Goal: Obtain resource: Download file/media

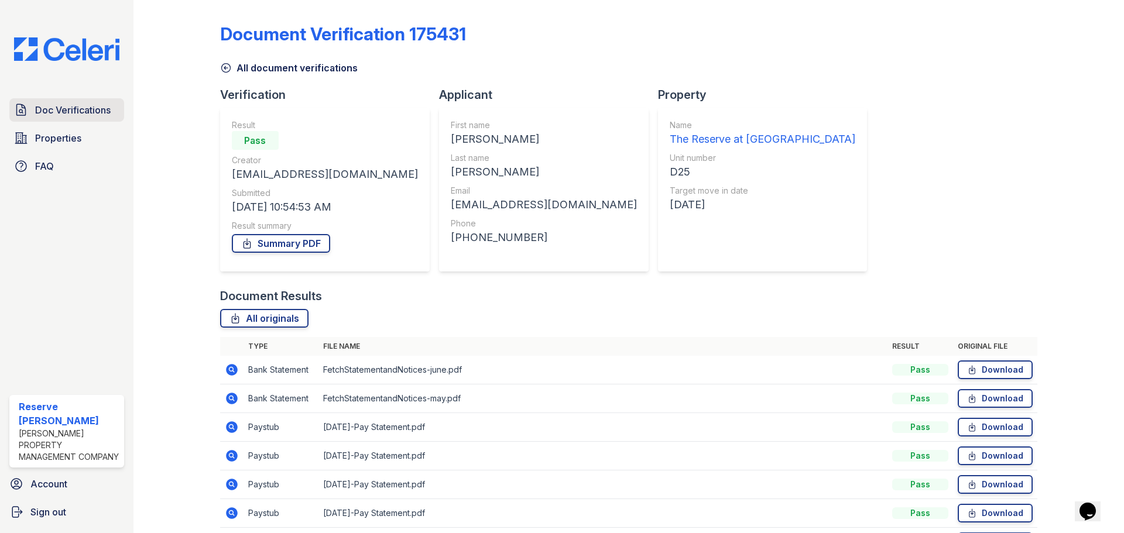
click at [60, 114] on span "Doc Verifications" at bounding box center [73, 110] width 76 height 14
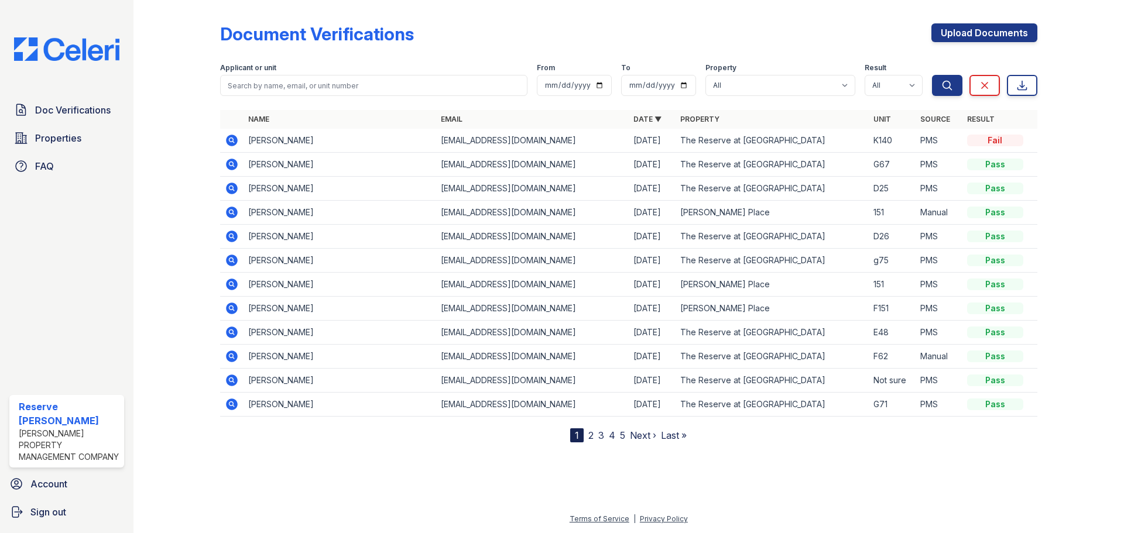
click at [229, 139] on icon at bounding box center [232, 140] width 14 height 14
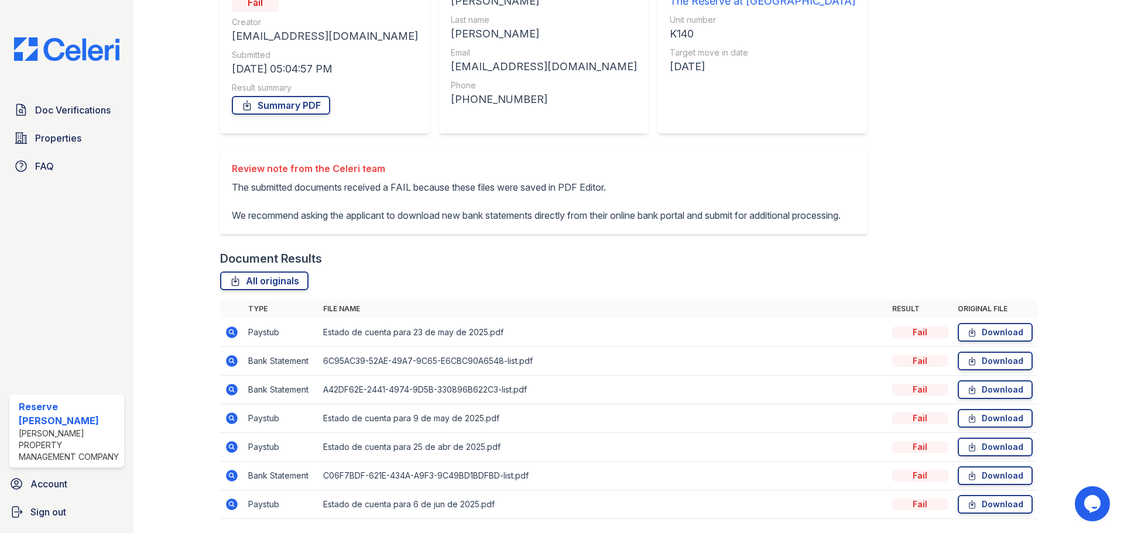
scroll to position [73, 0]
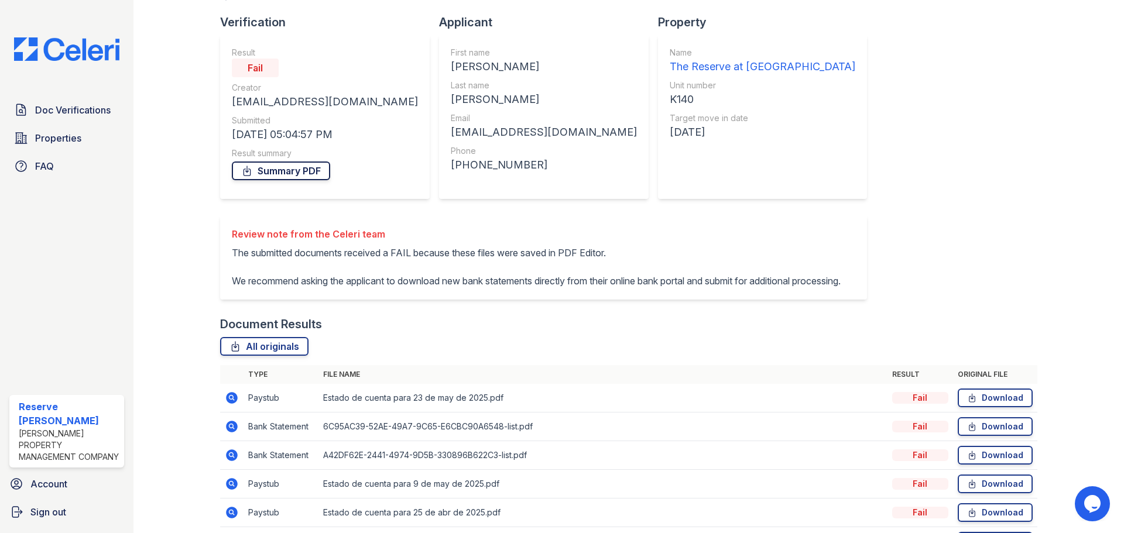
click at [286, 171] on link "Summary PDF" at bounding box center [281, 171] width 98 height 19
click at [960, 265] on div "Document Verification 176938 All document verifications Verification Result Fai…" at bounding box center [628, 264] width 817 height 664
